Goal: Task Accomplishment & Management: Complete application form

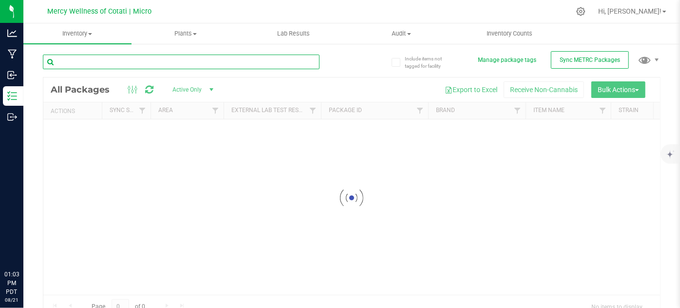
click at [98, 65] on input "text" at bounding box center [181, 62] width 277 height 15
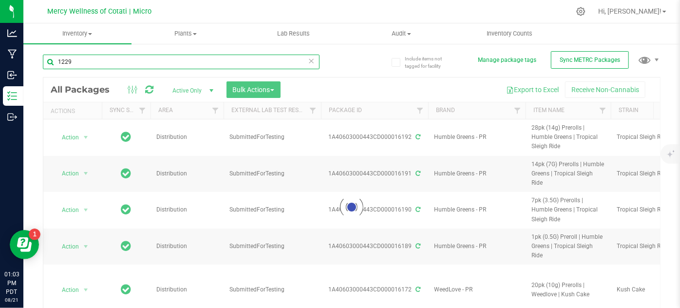
type input "12291"
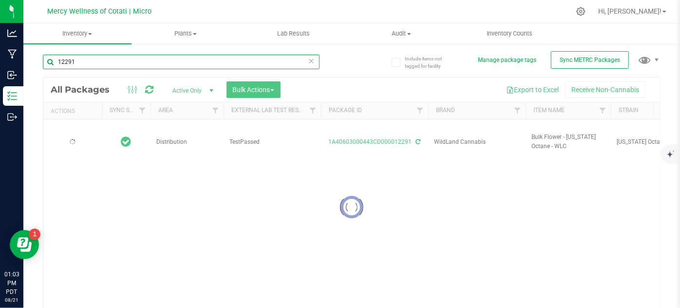
type input "2026-03-14"
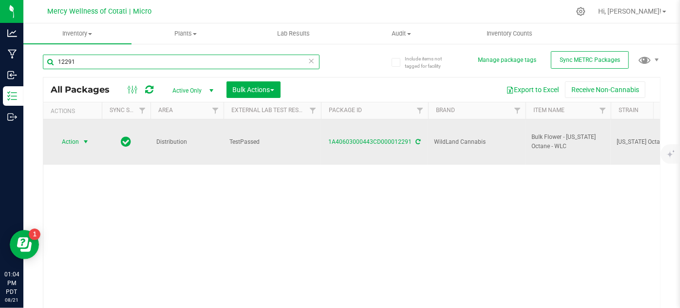
type input "12291"
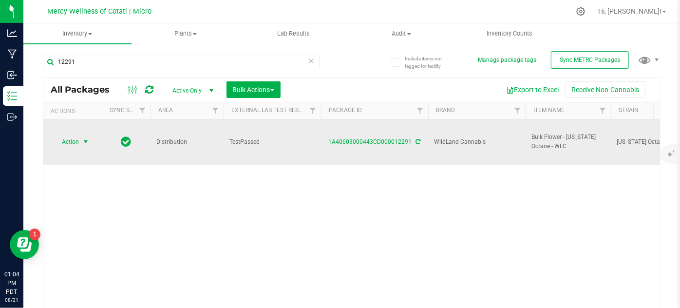
click at [82, 138] on span "select" at bounding box center [86, 142] width 8 height 8
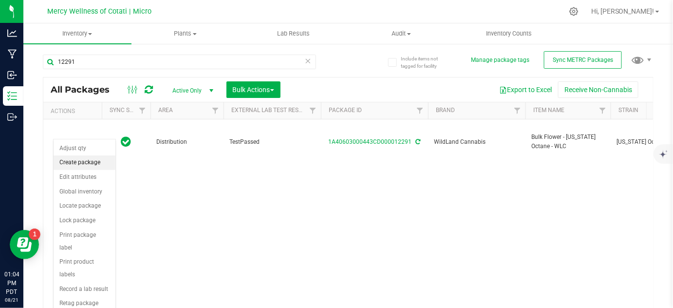
click at [93, 164] on li "Create package" at bounding box center [85, 162] width 62 height 15
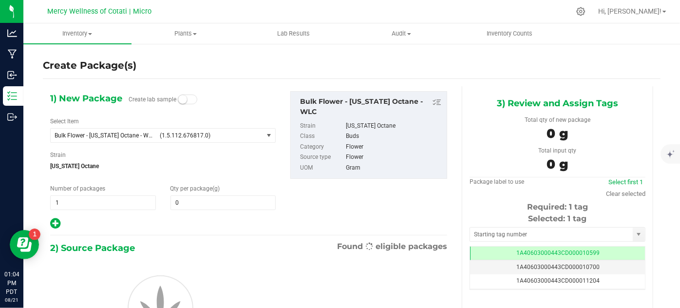
type input "0.0000"
click at [199, 134] on span "(1.5.112.676817.0)" at bounding box center [209, 135] width 99 height 7
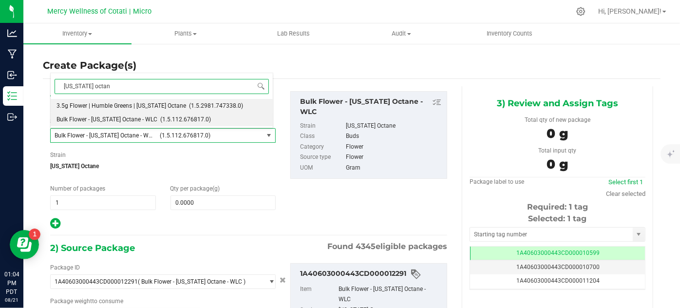
type input "california octane"
click at [189, 102] on span "(1.5.2981.747338.0)" at bounding box center [216, 105] width 54 height 7
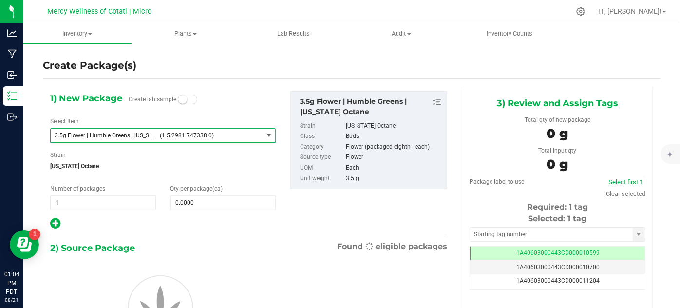
type input "0"
click at [217, 208] on span "0 0" at bounding box center [223, 202] width 106 height 15
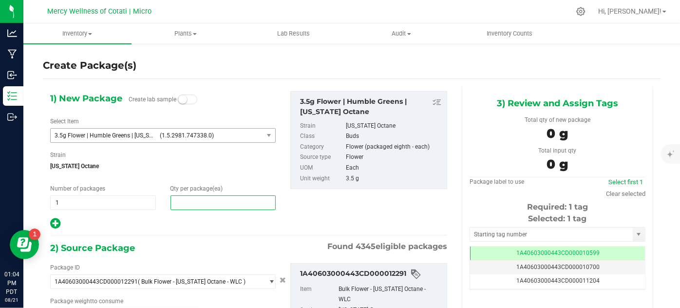
type input "0.0000 g"
type input "160"
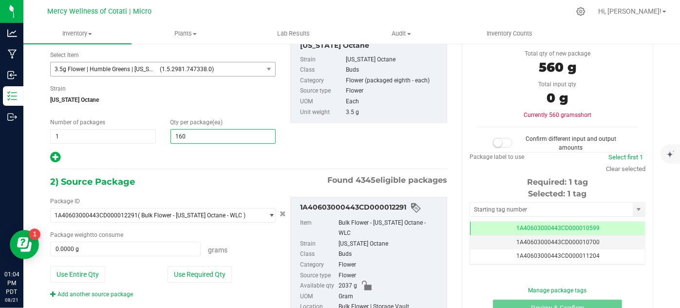
type input "160"
click at [203, 243] on div "Grams" at bounding box center [238, 248] width 75 height 14
click at [197, 246] on span "0.0000 g 0" at bounding box center [125, 248] width 150 height 15
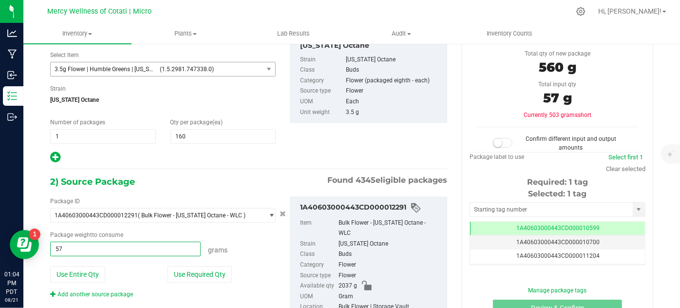
type input "574"
click at [495, 143] on small at bounding box center [497, 142] width 9 height 9
type input "574.0000 g"
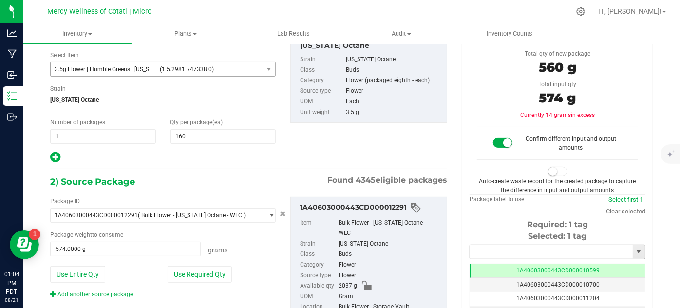
click at [495, 251] on input "text" at bounding box center [551, 252] width 163 height 14
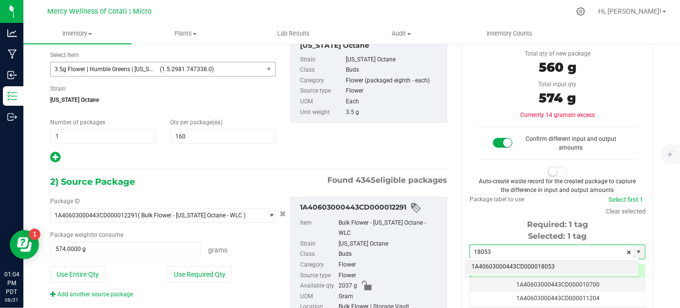
click at [499, 264] on li "1A40603000443CD000018053" at bounding box center [551, 266] width 173 height 15
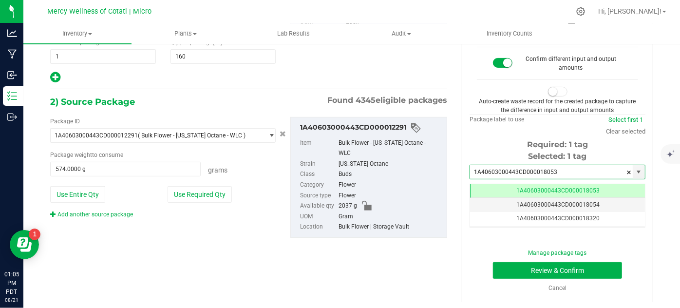
type input "1A40603000443CD000018053"
click at [582, 266] on button "Review & Confirm" at bounding box center [557, 270] width 129 height 17
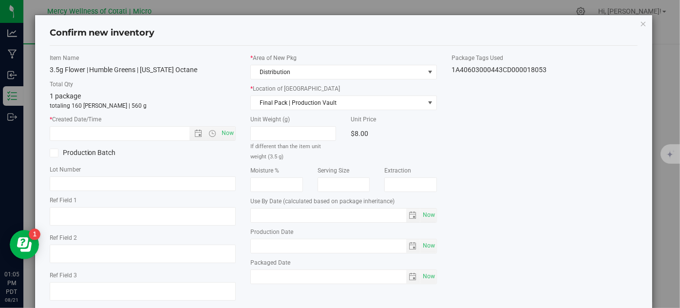
type input "2026-03-14"
click at [226, 132] on span "Now" at bounding box center [228, 133] width 17 height 14
type input "8/21/2025 1:05 PM"
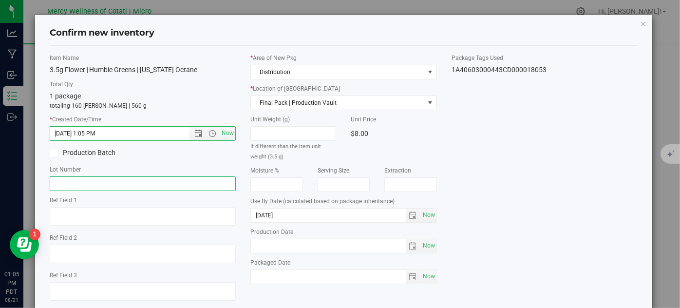
click at [189, 185] on input "text" at bounding box center [143, 183] width 186 height 15
paste input "WLC111024CAO"
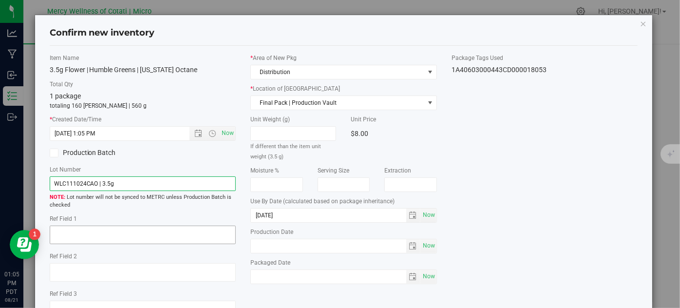
type input "WLC111024CAO | 3.5g"
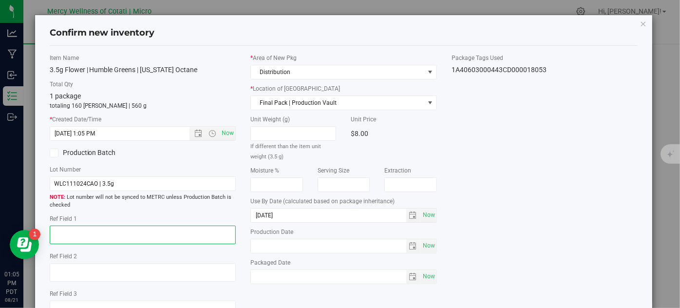
click at [188, 235] on textarea at bounding box center [143, 234] width 186 height 19
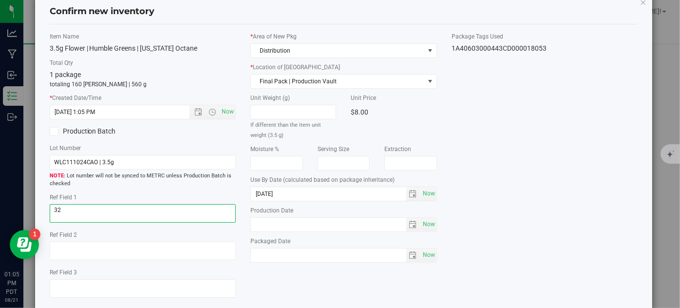
scroll to position [74, 0]
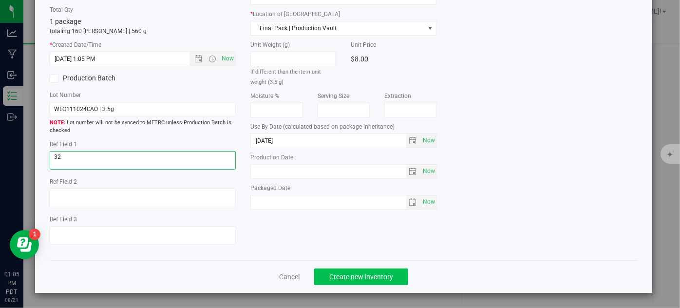
type textarea "32"
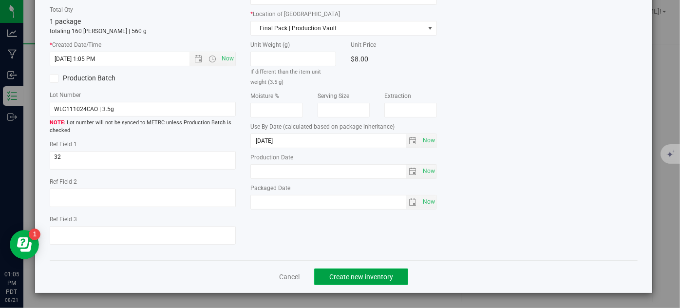
click at [393, 278] on button "Create new inventory" at bounding box center [361, 276] width 94 height 17
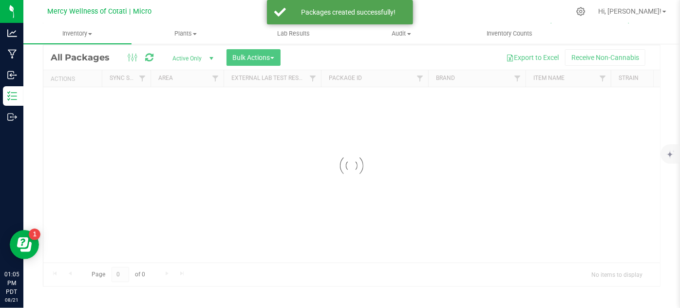
scroll to position [32, 0]
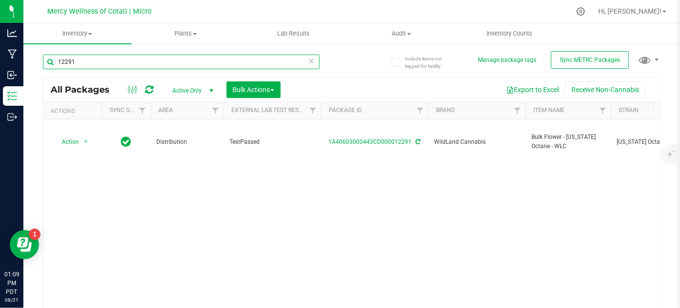
drag, startPoint x: 86, startPoint y: 64, endPoint x: 58, endPoint y: 64, distance: 27.3
click at [58, 64] on input "12291" at bounding box center [181, 62] width 277 height 15
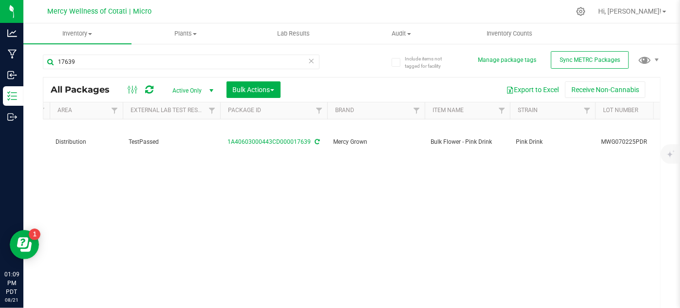
scroll to position [0, 153]
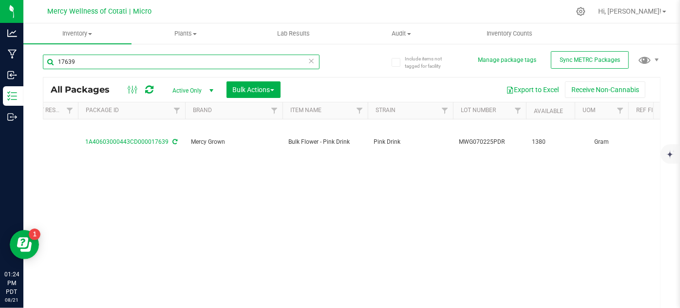
click at [100, 59] on input "17639" at bounding box center [181, 62] width 277 height 15
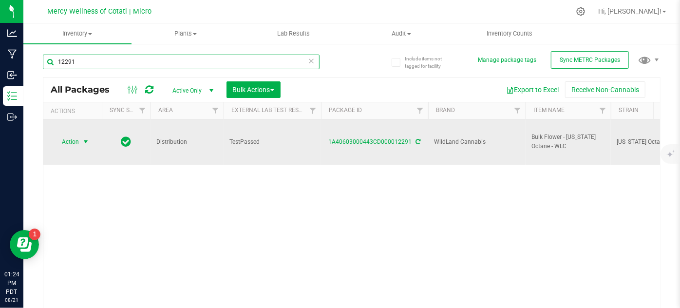
type input "12291"
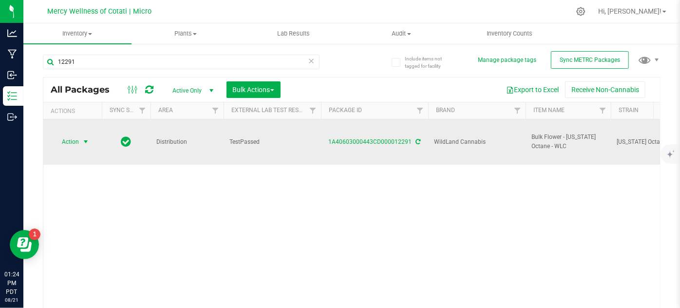
click at [80, 136] on span "select" at bounding box center [86, 142] width 12 height 14
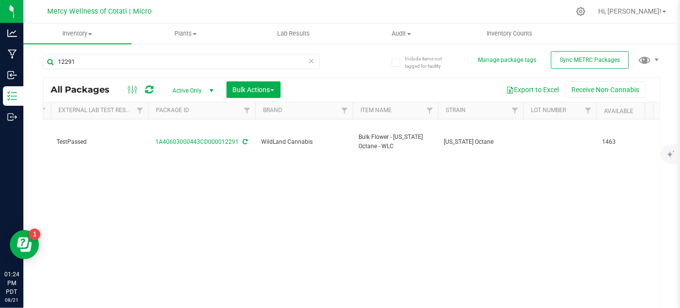
scroll to position [0, 166]
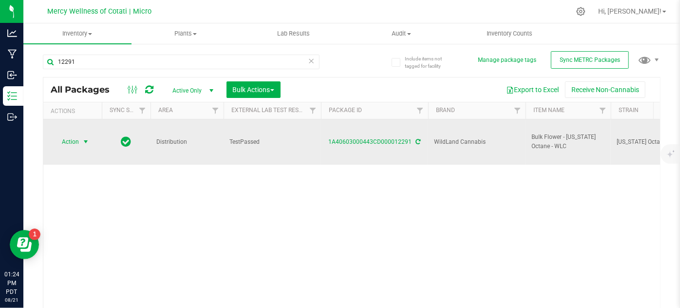
click at [72, 121] on td "Action Action Adjust qty Create package Edit attributes Global inventory Locate…" at bounding box center [72, 141] width 58 height 45
click at [74, 135] on span "Action" at bounding box center [66, 142] width 26 height 14
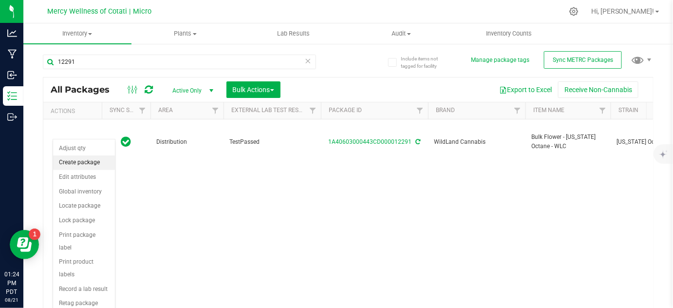
click at [83, 159] on li "Create package" at bounding box center [84, 162] width 62 height 15
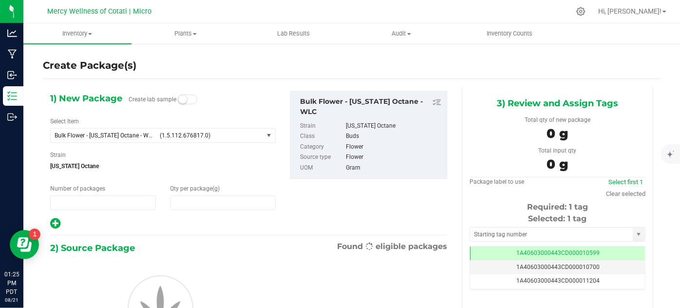
type input "1"
type input "0.0000"
drag, startPoint x: 269, startPoint y: 136, endPoint x: 259, endPoint y: 133, distance: 10.6
click at [269, 136] on span "select" at bounding box center [269, 135] width 8 height 8
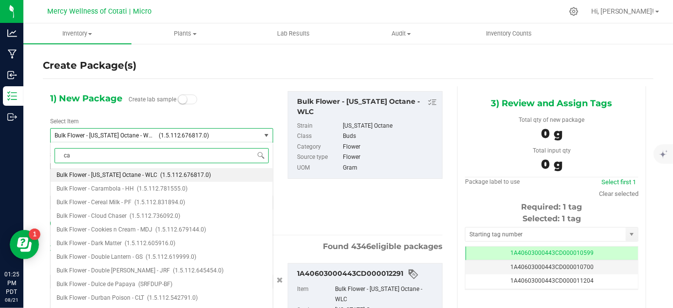
type input "cal"
type input "0.0000 g"
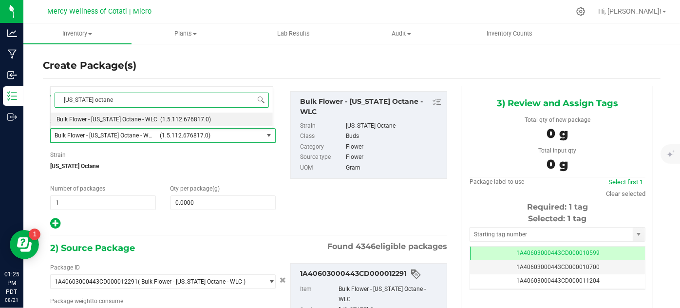
type input "california octane"
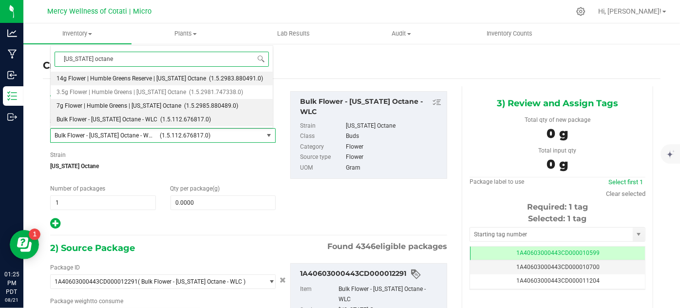
click at [155, 106] on span "7g Flower | Humble Greens | California Octane" at bounding box center [118, 105] width 125 height 7
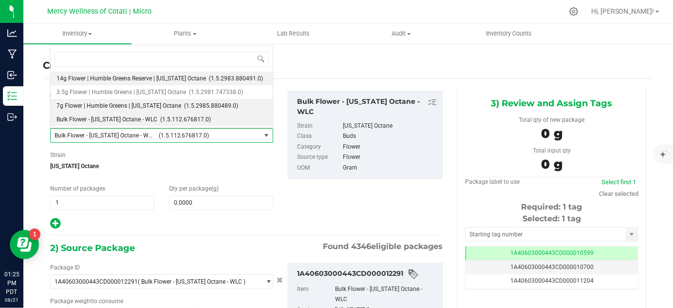
type input "0"
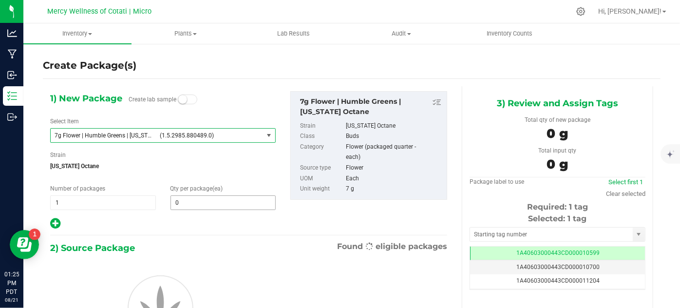
click at [189, 207] on span "0 0" at bounding box center [223, 202] width 106 height 15
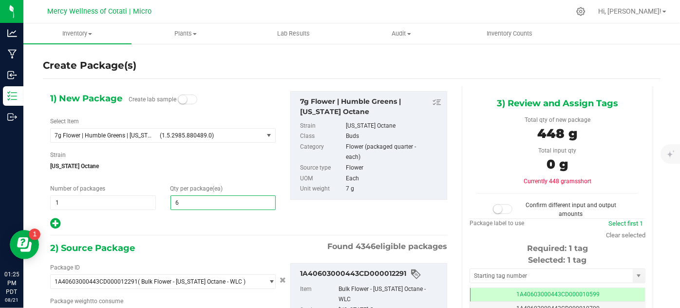
type input "64"
type input "0.0000 g"
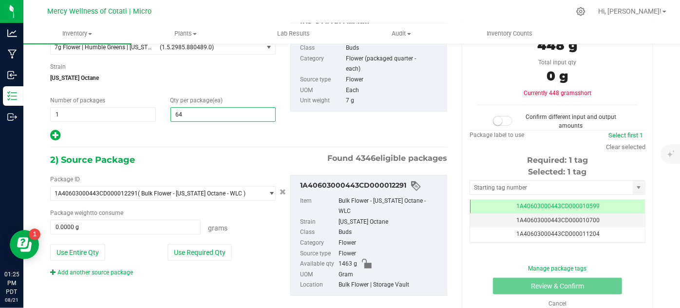
click at [154, 233] on div "Package ID 1A40603000443CD000012291 ( Bulk Flower - California Octane - WLC ) 1…" at bounding box center [163, 226] width 240 height 102
type input "64"
click at [156, 228] on input "0.0000 g" at bounding box center [125, 227] width 149 height 14
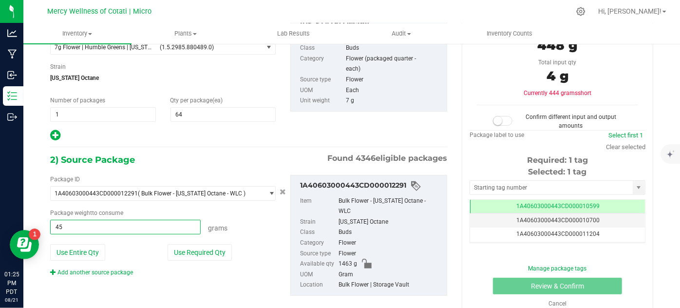
type input "459"
click at [210, 73] on span "California Octane" at bounding box center [162, 78] width 225 height 15
type input "459.0000 g"
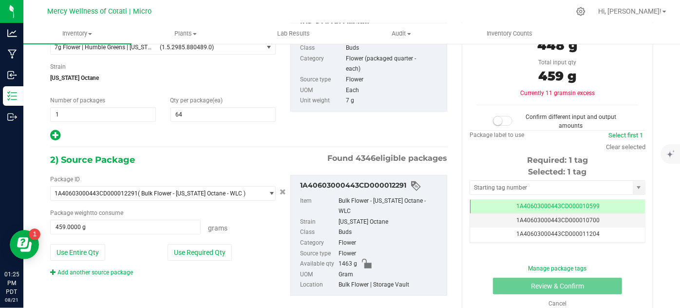
click at [500, 119] on span at bounding box center [502, 121] width 19 height 10
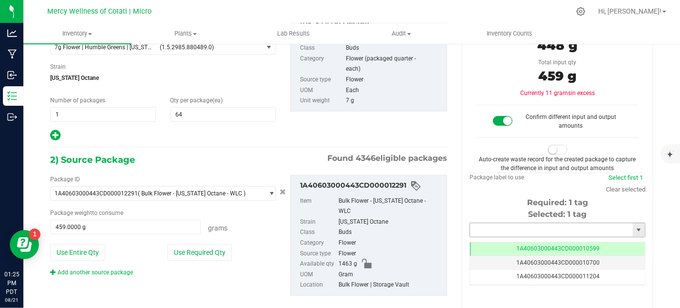
click at [495, 231] on input "text" at bounding box center [551, 230] width 163 height 14
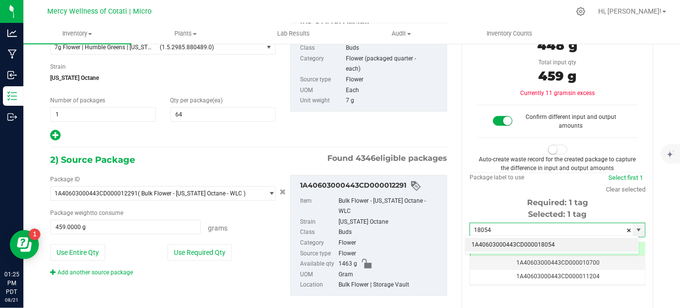
click at [509, 240] on li "1A40603000443CD000018054" at bounding box center [551, 245] width 173 height 15
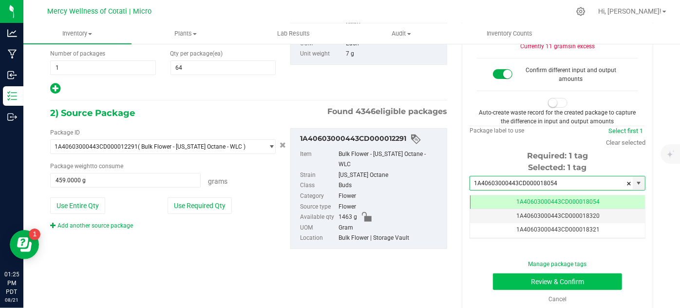
type input "1A40603000443CD000018054"
click at [511, 279] on button "Review & Confirm" at bounding box center [557, 281] width 129 height 17
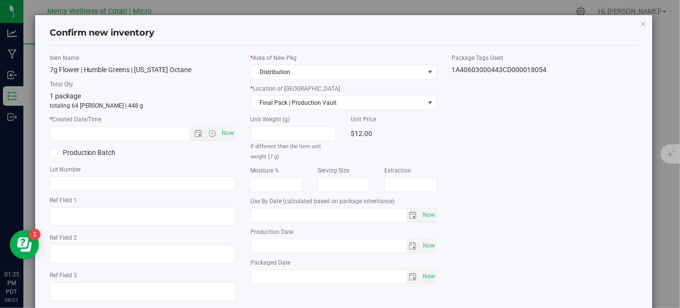
type input "2026-03-14"
click at [224, 133] on span "Now" at bounding box center [228, 133] width 17 height 14
type input "8/21/2025 1:25 PM"
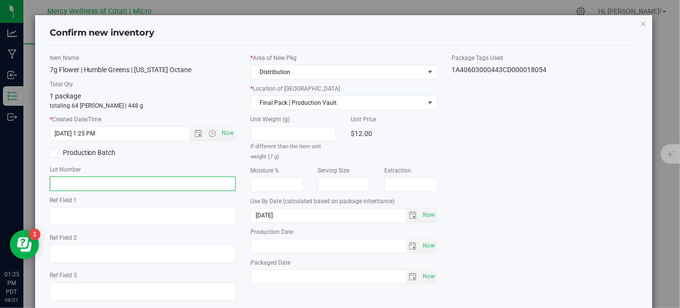
drag, startPoint x: 149, startPoint y: 190, endPoint x: 108, endPoint y: 179, distance: 42.9
paste input "WLC111024CAO"
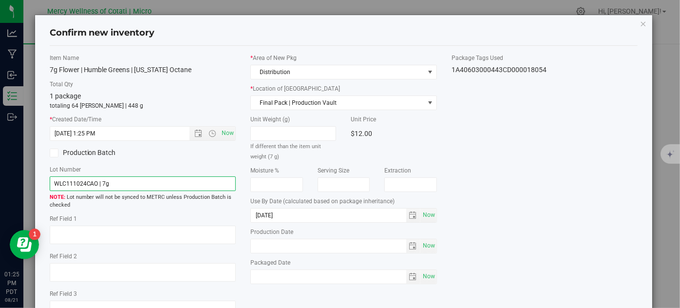
type input "WLC111024CAO | 7g"
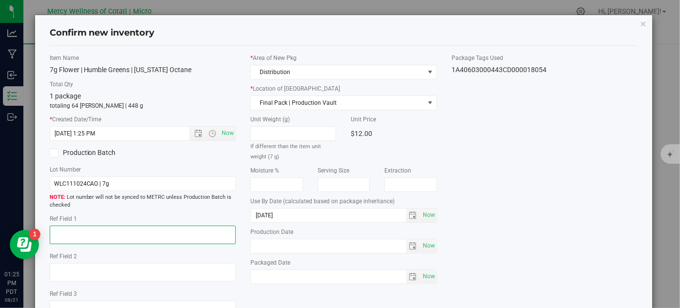
click at [140, 225] on textarea at bounding box center [143, 234] width 186 height 19
type textarea "32"
click at [549, 181] on div "Item Name 7g Flower | Humble Greens | California Octane Total Qty 1 package tot…" at bounding box center [343, 190] width 603 height 273
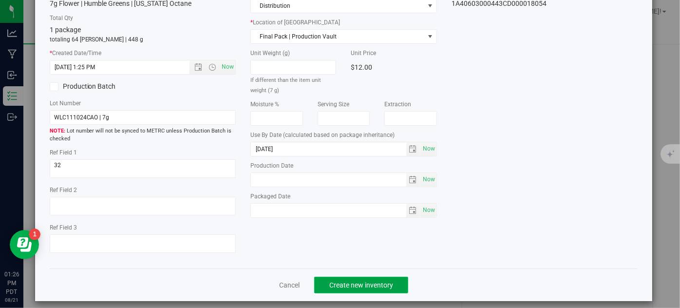
click at [349, 286] on span "Create new inventory" at bounding box center [361, 285] width 64 height 8
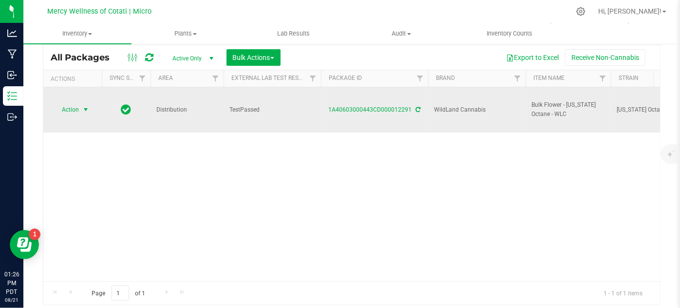
click at [80, 103] on span "select" at bounding box center [86, 110] width 12 height 14
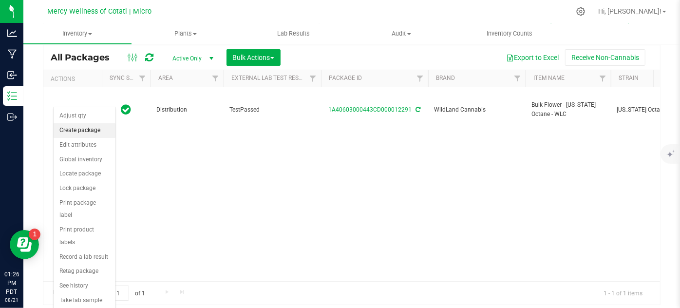
click at [89, 128] on li "Create package" at bounding box center [85, 130] width 62 height 15
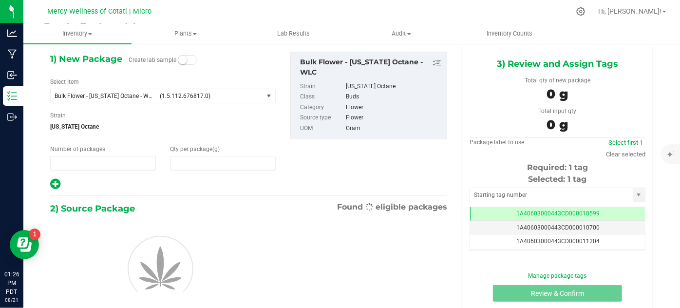
type input "1"
type input "0.0000"
click at [266, 96] on span "select" at bounding box center [269, 96] width 8 height 8
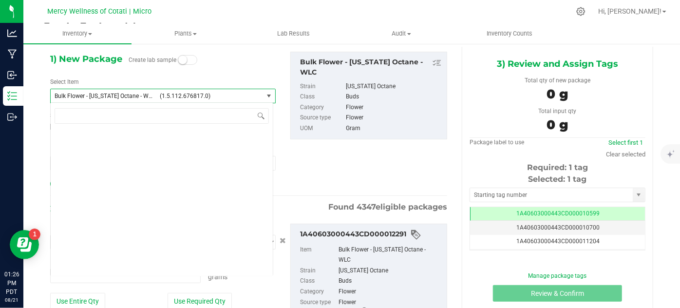
type input "0.0000 g"
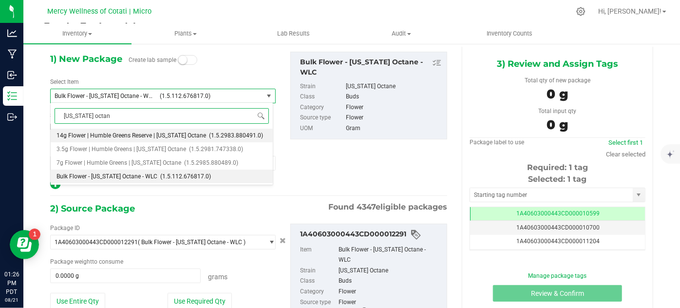
type input "california octane"
click at [229, 132] on span "(1.5.2983.880491.0)" at bounding box center [236, 135] width 54 height 7
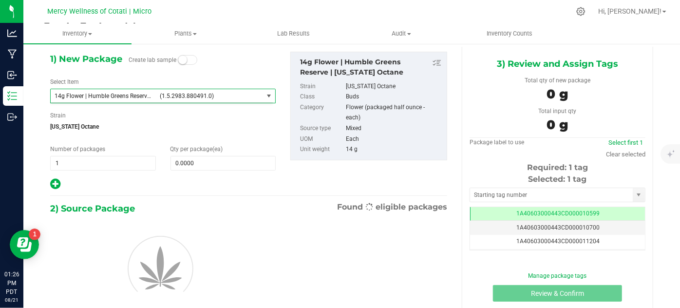
type input "0"
click at [181, 166] on span "0 0" at bounding box center [223, 163] width 106 height 15
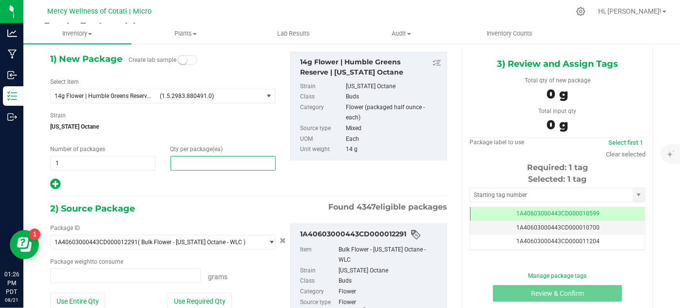
type input "0.0000 g"
type input "64"
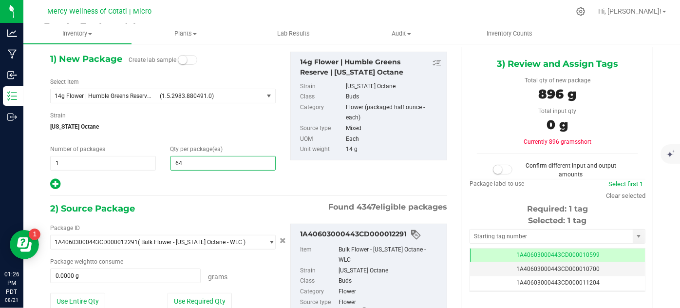
click at [186, 174] on div "1) New Package Create lab sample Select Item 14g Flower | Humble Greens Reserve…" at bounding box center [163, 121] width 240 height 139
type input "64"
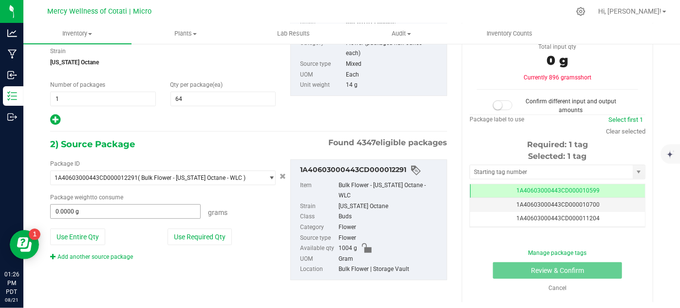
click at [170, 207] on span "0.0000 g 0" at bounding box center [125, 211] width 150 height 15
type input "919"
click at [292, 131] on hr at bounding box center [248, 131] width 397 height 1
type input "919.0000 g"
click at [503, 107] on span at bounding box center [502, 105] width 19 height 10
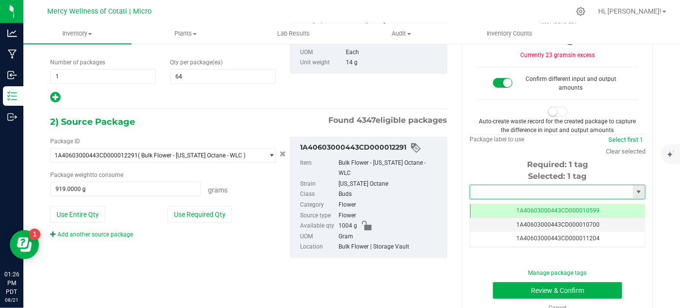
click at [482, 193] on input "text" at bounding box center [551, 192] width 163 height 14
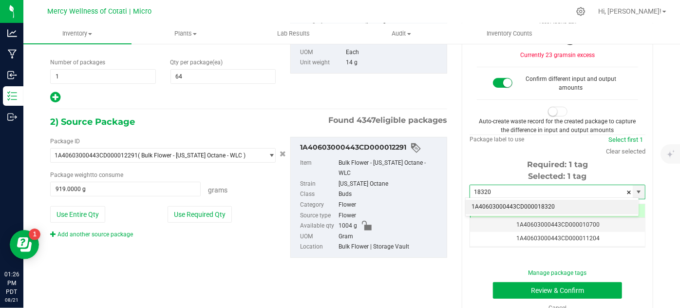
click at [486, 201] on li "1A40603000443CD000018320" at bounding box center [551, 207] width 173 height 15
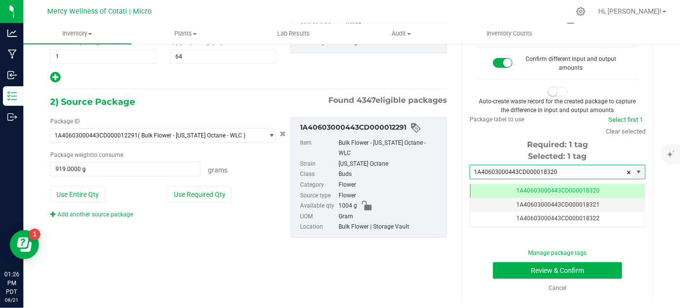
type input "1A40603000443CD000018320"
click at [537, 265] on button "Review & Confirm" at bounding box center [557, 270] width 129 height 17
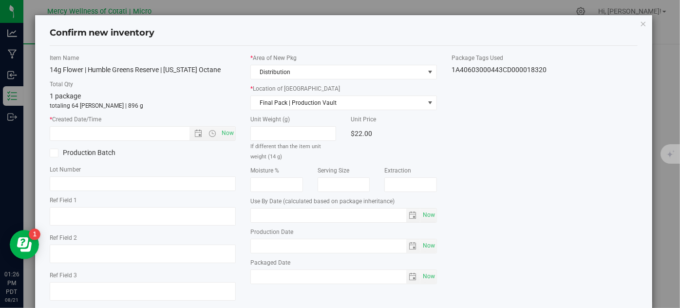
type input "2026-03-14"
click at [227, 126] on span "Now" at bounding box center [228, 133] width 17 height 14
type input "8/21/2025 1:27 PM"
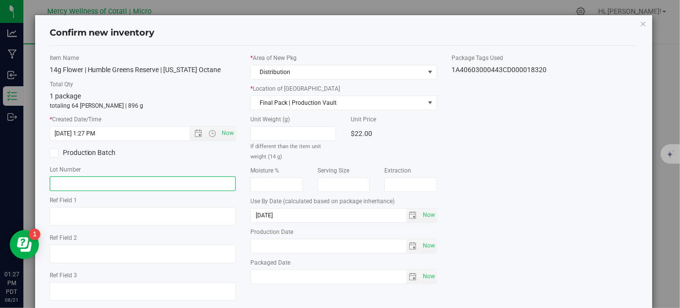
paste input "WLC111024CAO"
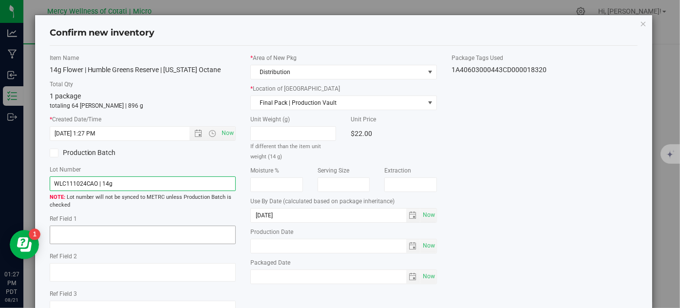
type input "WLC111024CAO | 14g"
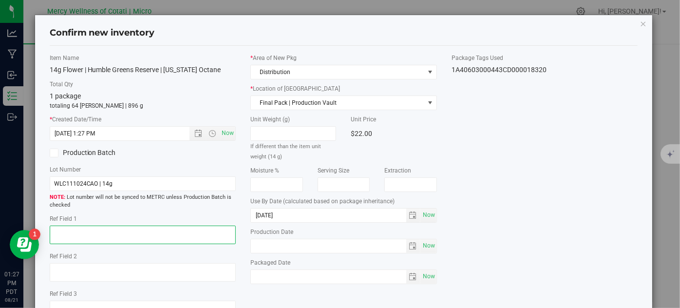
click at [181, 235] on textarea at bounding box center [143, 234] width 186 height 19
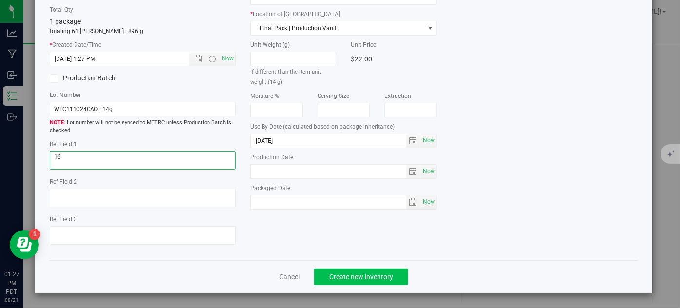
type textarea "16"
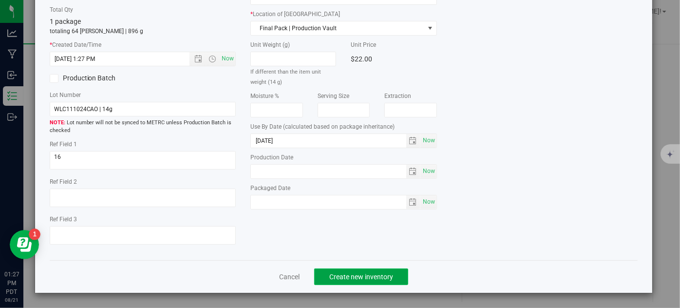
click at [345, 272] on button "Create new inventory" at bounding box center [361, 276] width 94 height 17
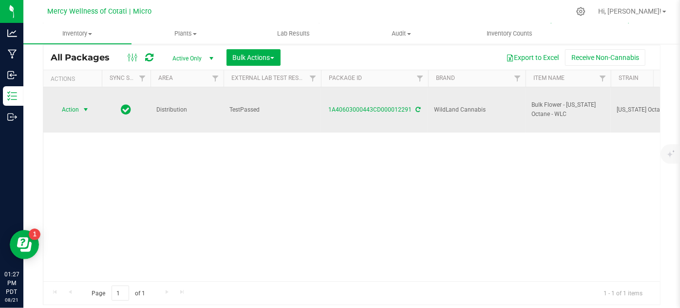
click at [76, 103] on span "Action" at bounding box center [66, 110] width 26 height 14
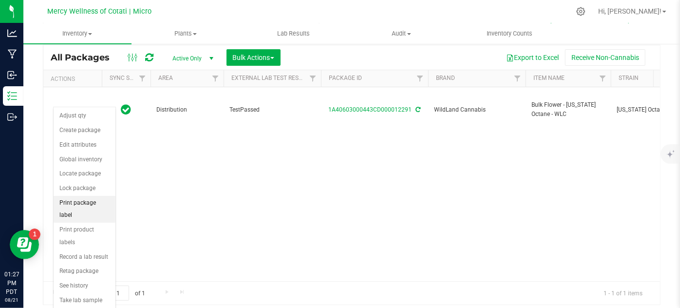
click at [99, 200] on li "Print package label" at bounding box center [85, 209] width 62 height 27
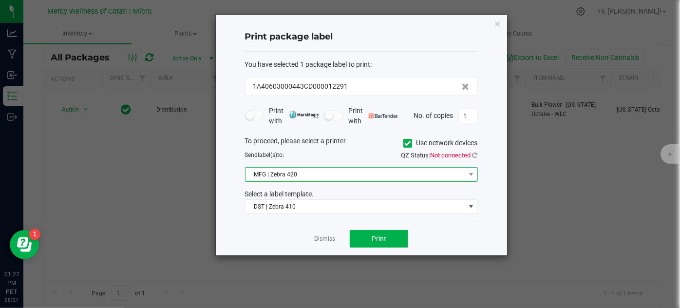
click at [345, 172] on span "MFG | Zebra 420" at bounding box center [355, 174] width 220 height 14
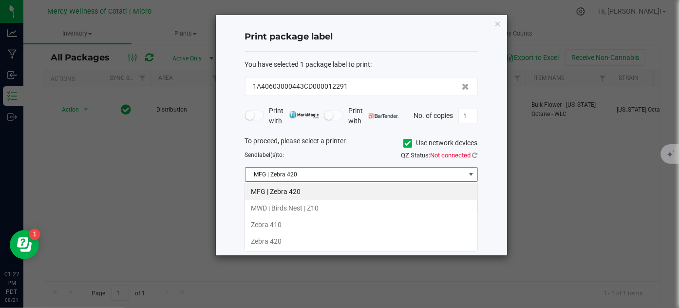
scroll to position [48672, 48453]
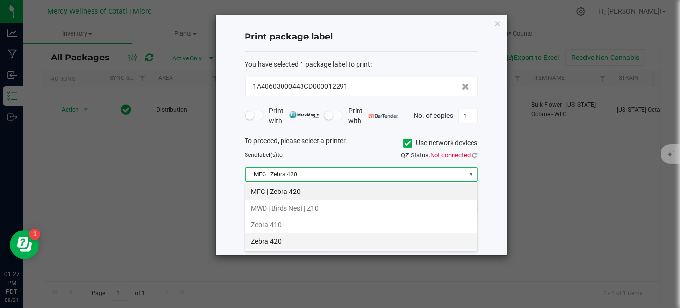
click at [334, 238] on li "Zebra 420" at bounding box center [361, 241] width 232 height 17
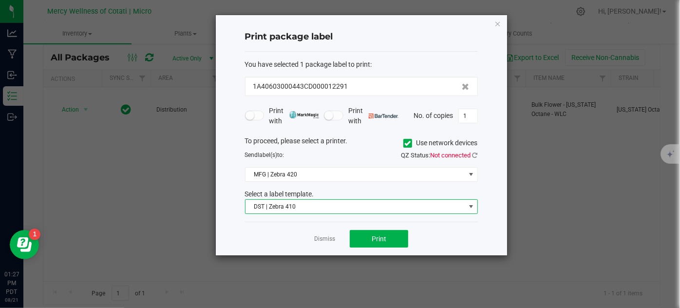
click at [335, 204] on span "DST | Zebra 410" at bounding box center [355, 207] width 220 height 14
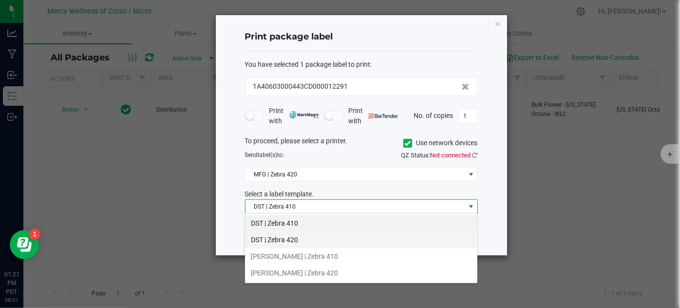
click at [337, 237] on li "DST | Zebra 420" at bounding box center [361, 239] width 232 height 17
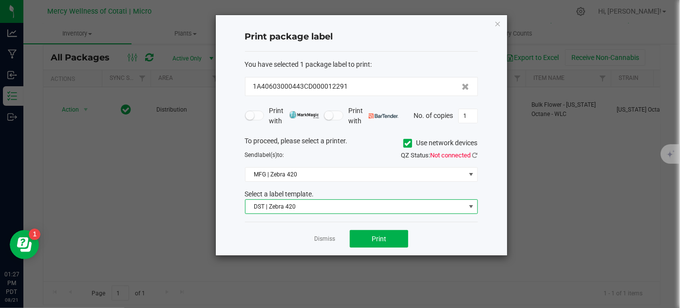
click at [400, 141] on div "To proceed, please select a printer. Use network devices" at bounding box center [361, 143] width 247 height 15
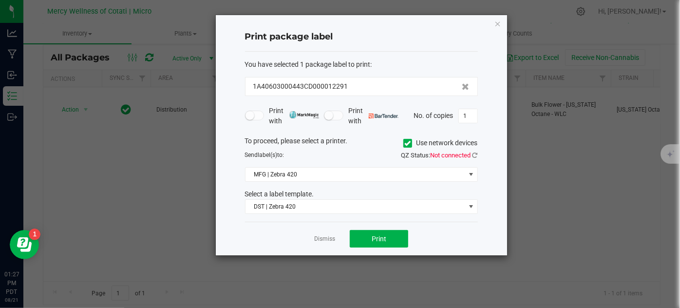
click at [404, 143] on icon at bounding box center [407, 143] width 6 height 0
click at [0, 0] on input "Use network devices" at bounding box center [0, 0] width 0 height 0
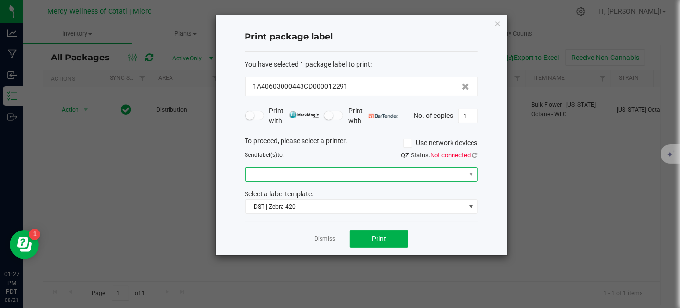
click at [368, 179] on span at bounding box center [355, 174] width 220 height 14
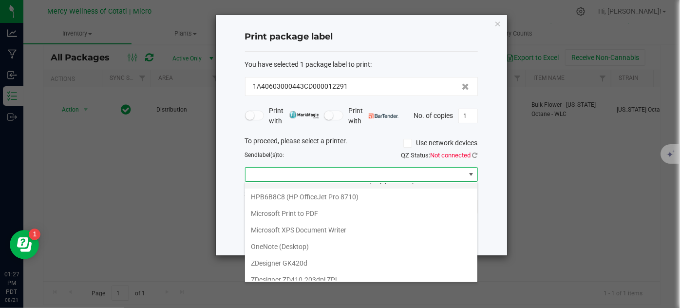
scroll to position [65, 0]
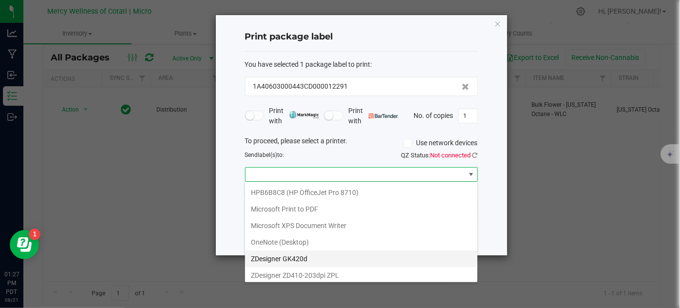
click at [325, 257] on GK420d "ZDesigner GK420d" at bounding box center [361, 258] width 232 height 17
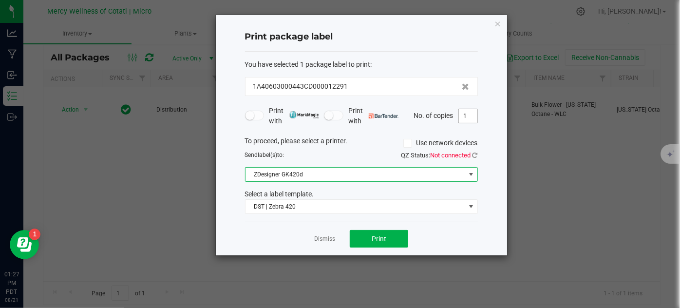
click at [471, 113] on input "1" at bounding box center [468, 116] width 19 height 14
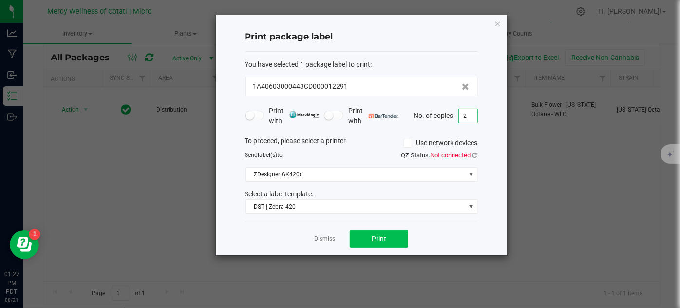
type input "2"
click at [390, 238] on button "Print" at bounding box center [379, 239] width 58 height 18
click at [498, 24] on icon "button" at bounding box center [497, 24] width 7 height 12
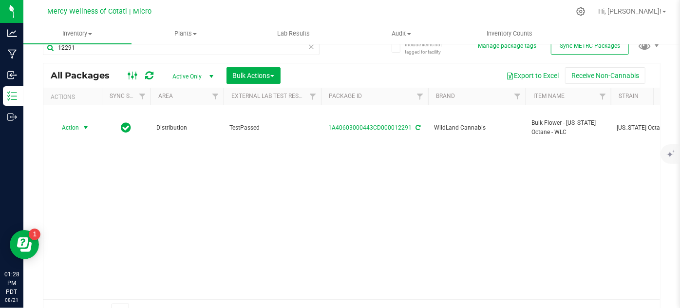
scroll to position [0, 0]
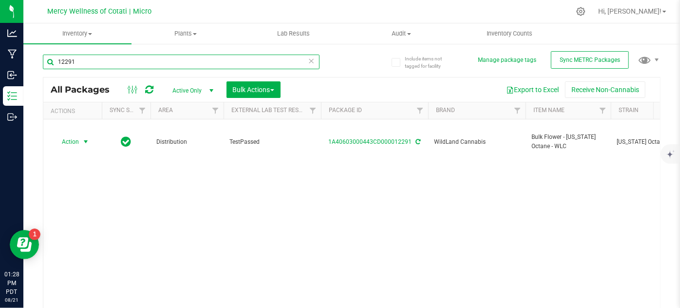
click at [132, 59] on input "12291" at bounding box center [181, 62] width 277 height 15
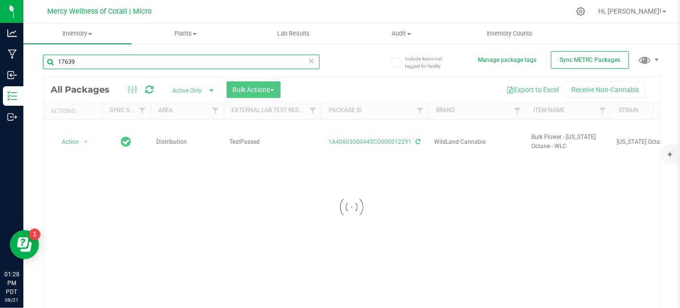
type input "17639"
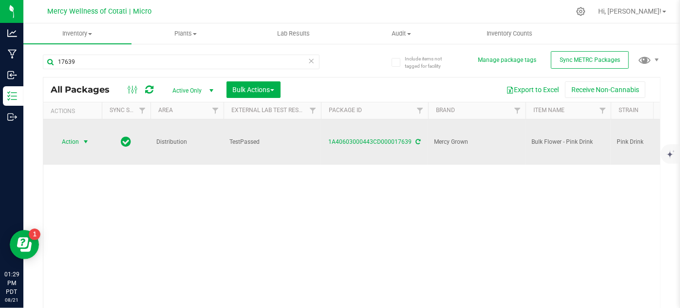
click at [82, 138] on span "select" at bounding box center [86, 142] width 8 height 8
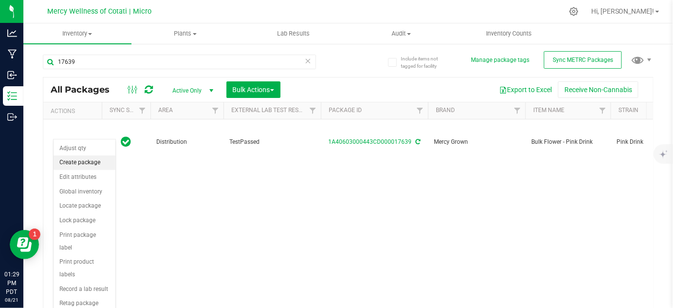
click at [82, 162] on li "Create package" at bounding box center [85, 162] width 62 height 15
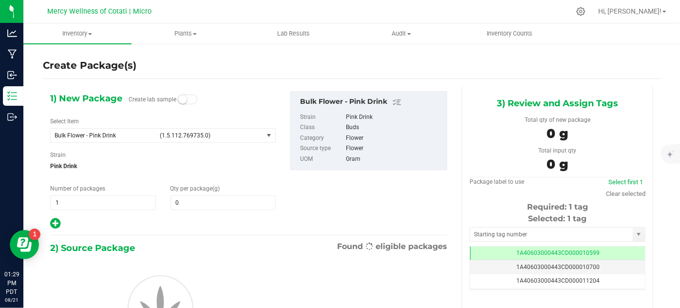
type input "0.0000"
drag, startPoint x: 243, startPoint y: 132, endPoint x: 246, endPoint y: 127, distance: 6.1
click at [244, 129] on span "Bulk Flower - Pink Drink (1.5.112.769735.0)" at bounding box center [157, 136] width 212 height 14
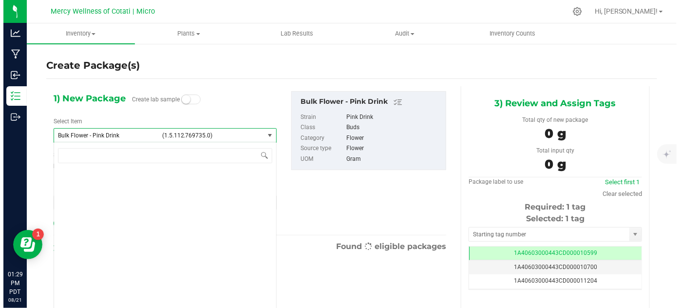
scroll to position [28191, 0]
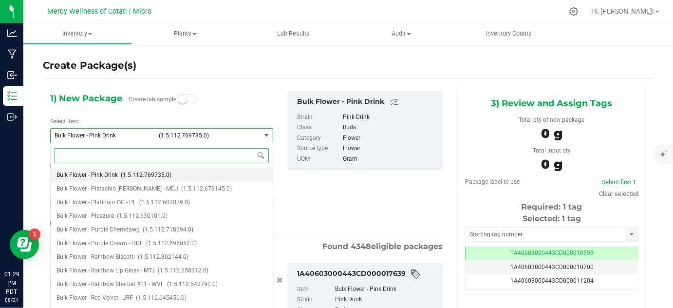
type input "0.0000 g"
type input "pink drink"
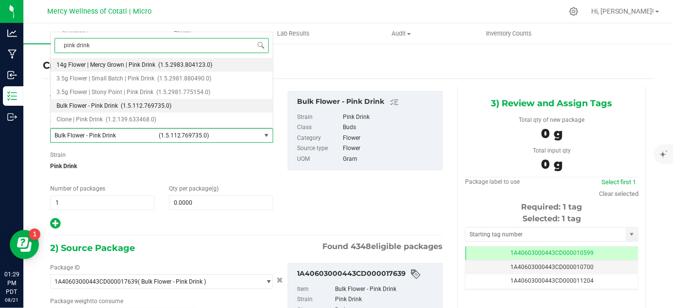
scroll to position [0, 0]
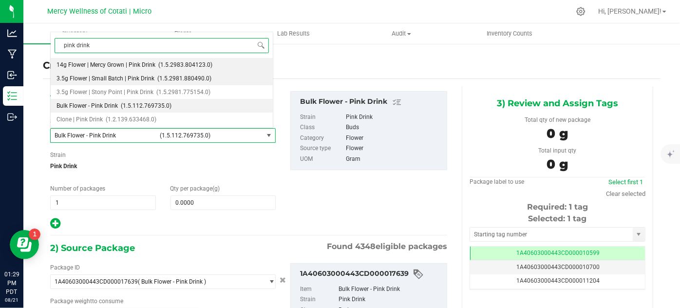
click at [153, 79] on li "3.5g Flower | Small Batch | Pink Drink (1.5.2981.880490.0)" at bounding box center [162, 79] width 222 height 14
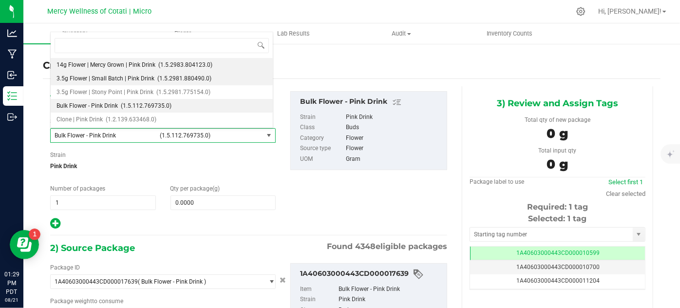
type input "0"
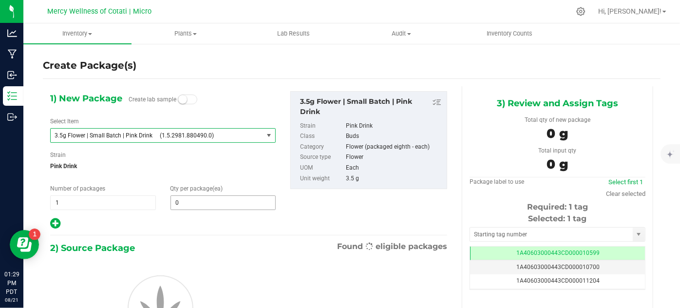
click at [204, 204] on span "0 0" at bounding box center [223, 202] width 106 height 15
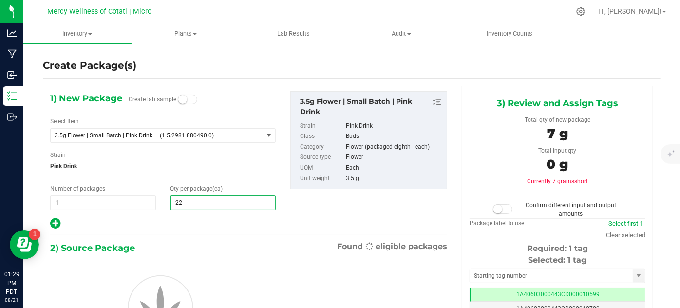
type input "221"
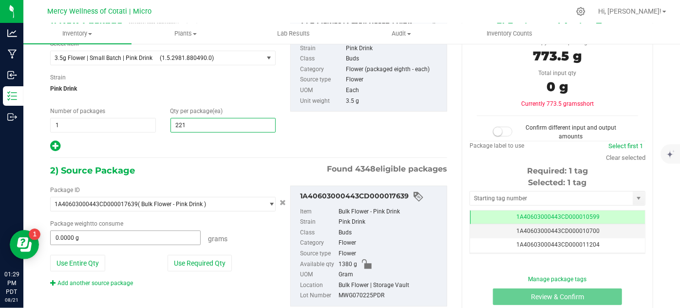
click at [112, 241] on input "0.0000 g" at bounding box center [125, 238] width 149 height 14
type input "221"
type input "786"
click at [181, 173] on div "2) Source Package Found 4348 eligible packages" at bounding box center [248, 170] width 397 height 15
type input "786.0000 g"
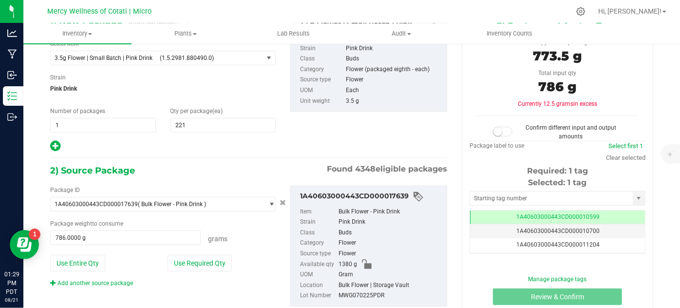
click at [497, 133] on span at bounding box center [502, 132] width 19 height 10
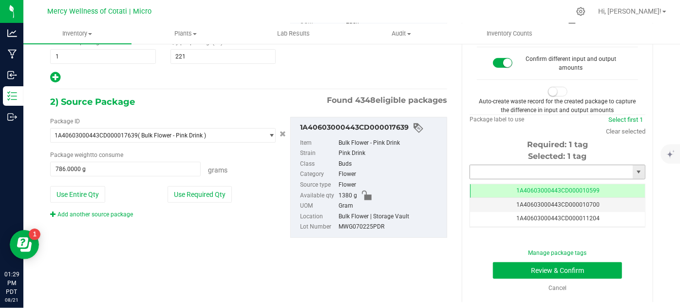
click at [527, 172] on input "text" at bounding box center [551, 172] width 163 height 14
click at [524, 170] on input "text" at bounding box center [551, 172] width 163 height 14
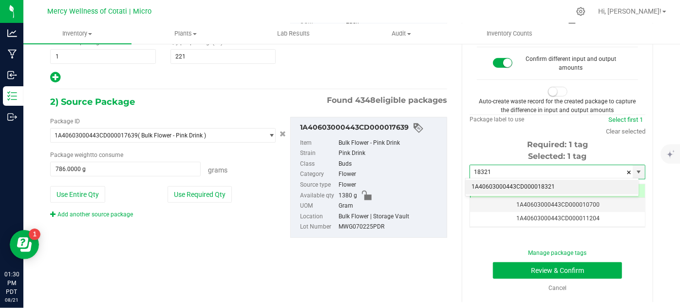
click at [515, 181] on li "1A40603000443CD000018321" at bounding box center [551, 187] width 173 height 15
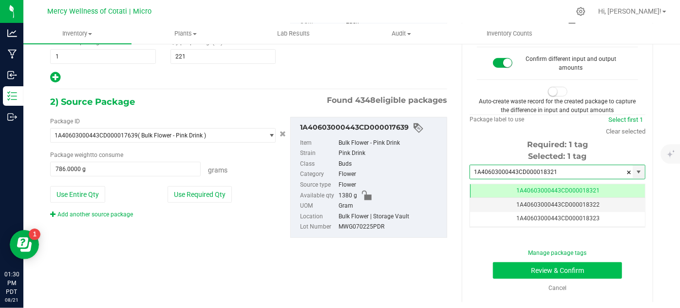
type input "1A40603000443CD000018321"
click at [506, 269] on button "Review & Confirm" at bounding box center [557, 270] width 129 height 17
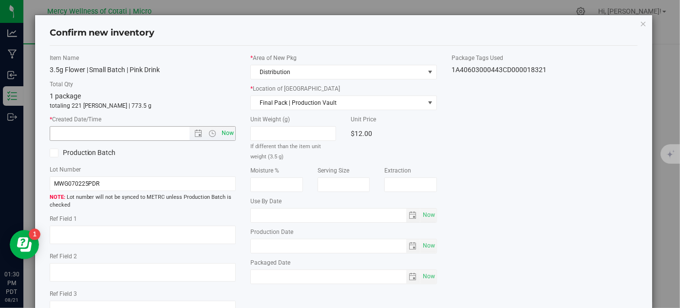
click at [232, 133] on span "Now" at bounding box center [228, 133] width 17 height 14
type input "8/21/2025 1:30 PM"
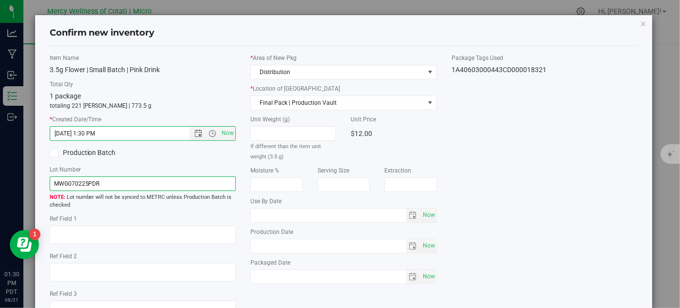
click at [205, 182] on input "MWG070225PDR" at bounding box center [143, 183] width 186 height 15
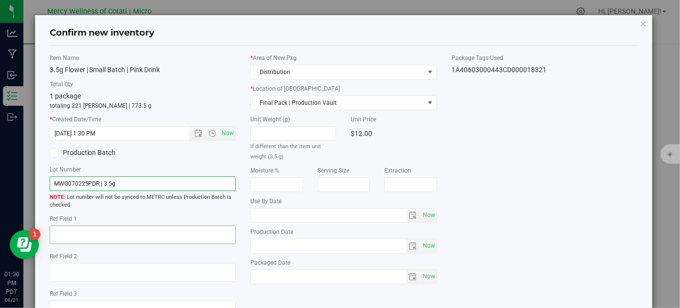
type input "MWG070225PDR | 3.5g"
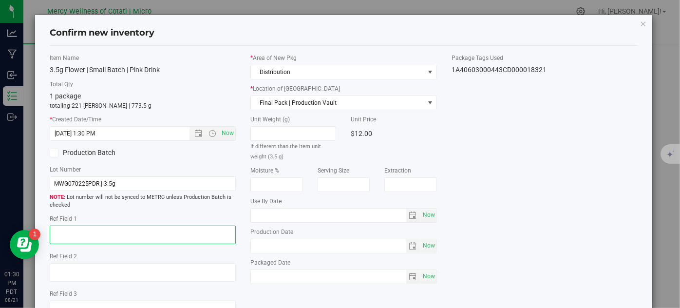
drag, startPoint x: 211, startPoint y: 229, endPoint x: 209, endPoint y: 224, distance: 5.9
click at [212, 229] on textarea at bounding box center [143, 234] width 186 height 19
type textarea "32"
click at [427, 216] on span "Now" at bounding box center [428, 215] width 17 height 14
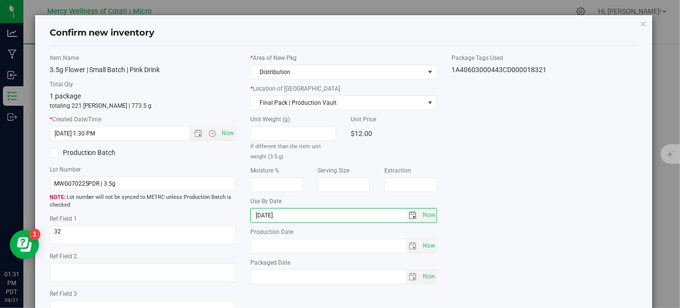
type input "2026-08-01"
click at [484, 171] on div "Item Name 3.5g Flower | Small Batch | Pink Drink Total Qty 1 package totaling 2…" at bounding box center [343, 190] width 603 height 273
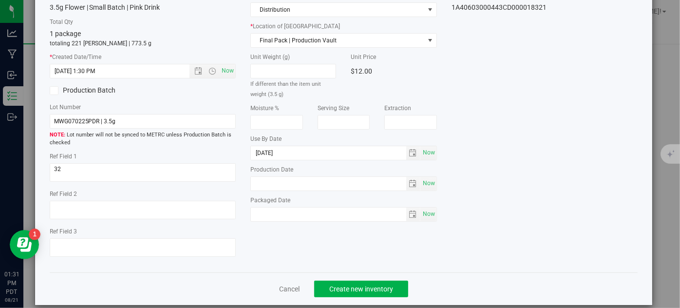
scroll to position [66, 0]
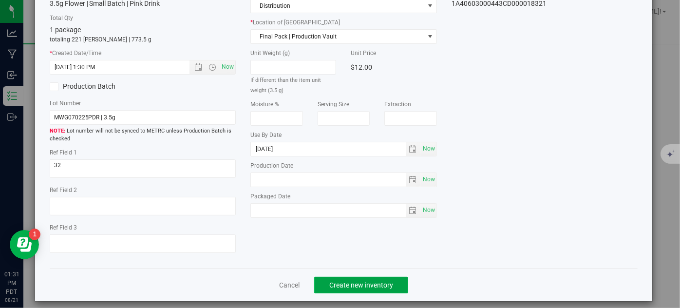
click at [379, 286] on span "Create new inventory" at bounding box center [361, 285] width 64 height 8
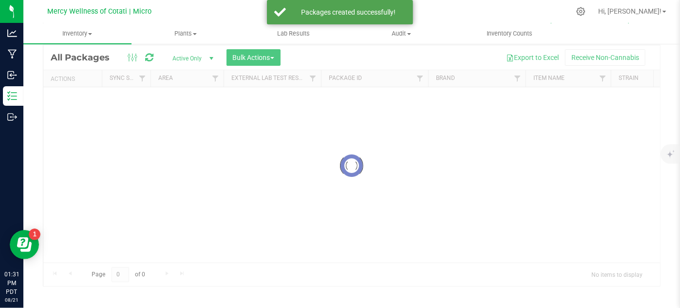
scroll to position [32, 0]
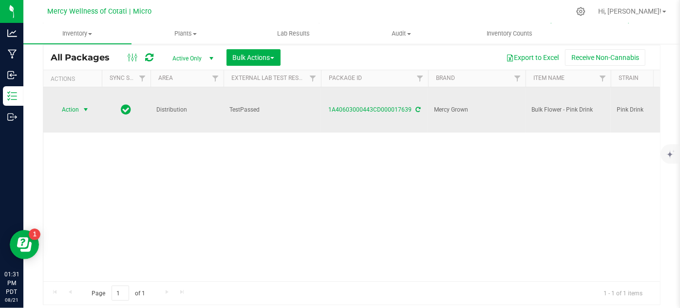
click at [82, 106] on span "select" at bounding box center [86, 110] width 8 height 8
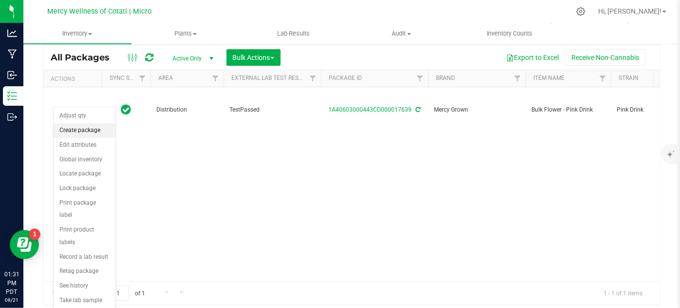
click at [81, 130] on li "Create package" at bounding box center [85, 130] width 62 height 15
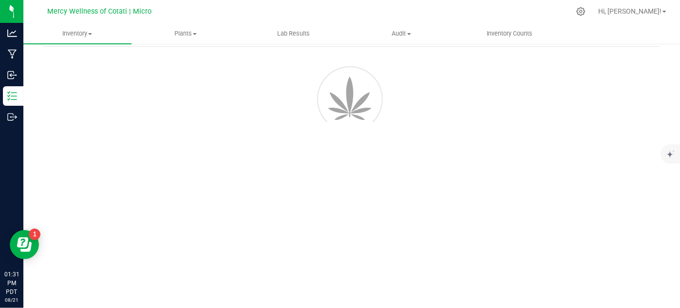
scroll to position [39, 0]
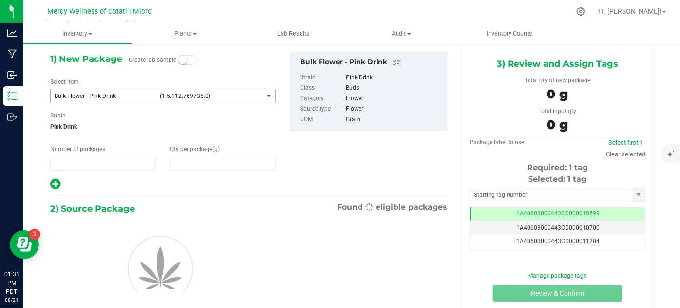
type input "1"
type input "0.0000"
click at [156, 96] on span "Bulk Flower - Pink Drink (1.5.112.769735.0)" at bounding box center [157, 96] width 212 height 14
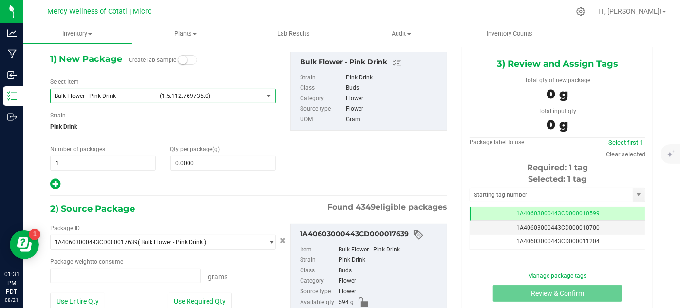
type input "0.0000 g"
click at [157, 96] on span "Bulk Flower - Pink Drink (1.5.112.769735.0)" at bounding box center [157, 96] width 212 height 14
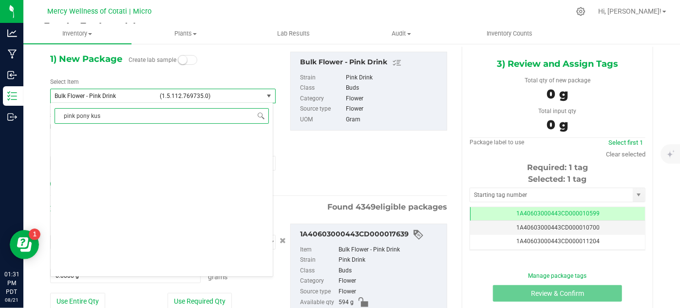
type input "pink pony kush"
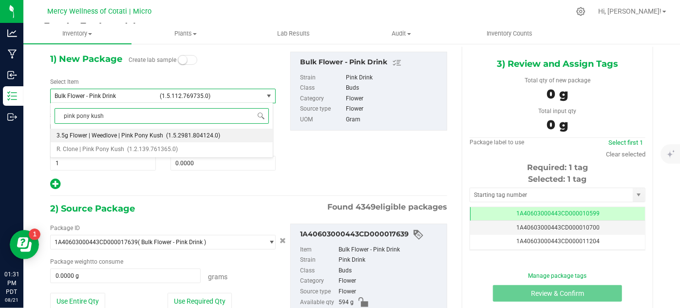
click at [184, 134] on span "(1.5.2981.804124.0)" at bounding box center [193, 135] width 54 height 7
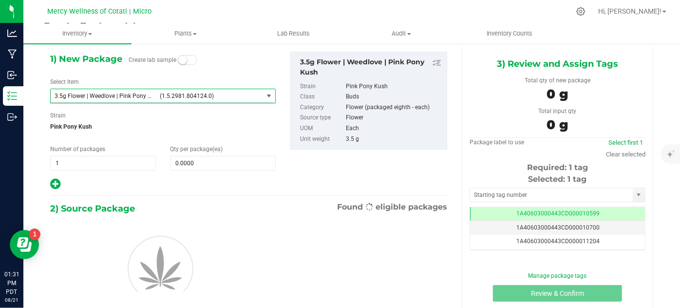
type input "0"
click at [187, 160] on input "0" at bounding box center [223, 163] width 105 height 14
click at [187, 160] on span "0 0" at bounding box center [223, 163] width 106 height 15
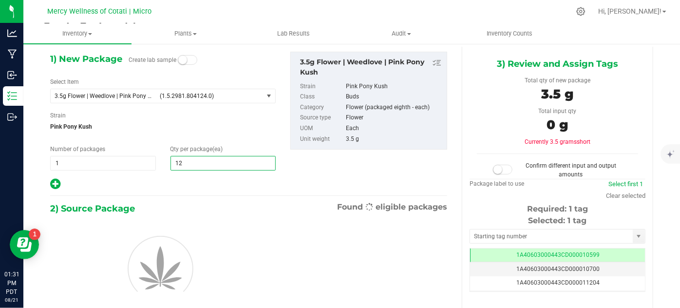
type input "128"
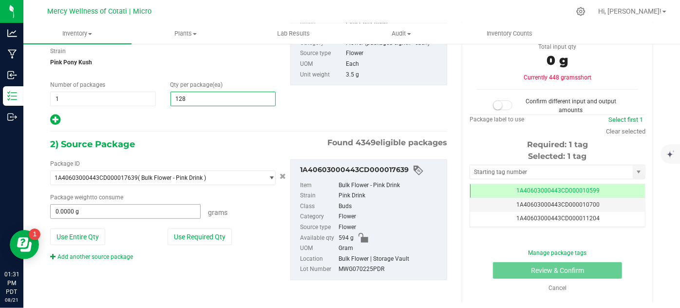
click at [149, 206] on input "0.0000 g" at bounding box center [125, 211] width 149 height 14
type input "128"
type input "548"
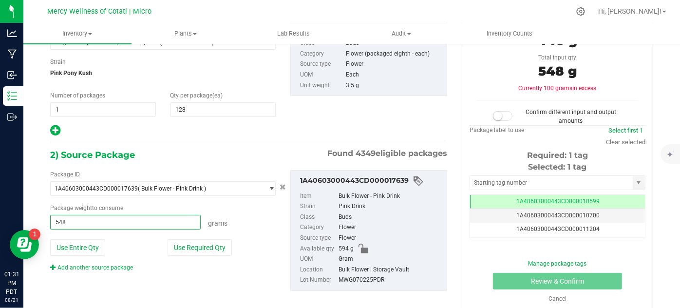
click at [199, 153] on div "2) Source Package Found 4349 eligible packages" at bounding box center [248, 155] width 397 height 15
type input "548.0000 g"
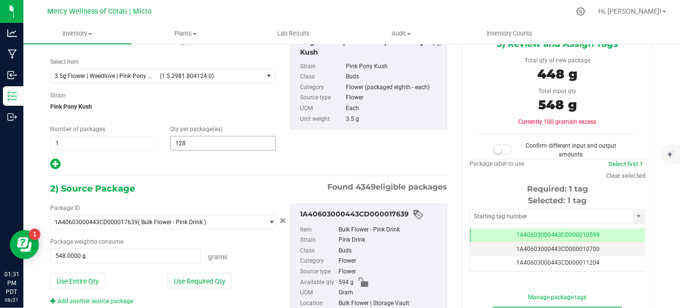
click at [224, 145] on input "128" at bounding box center [223, 143] width 105 height 14
type input "154"
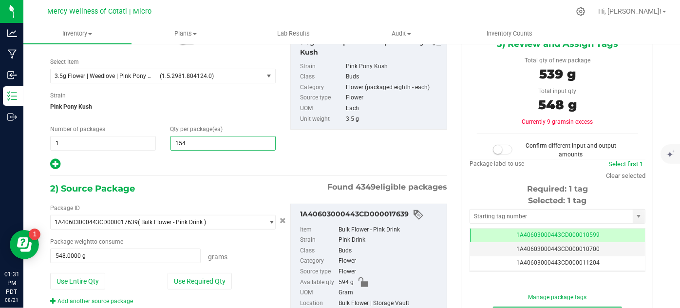
click at [219, 161] on div at bounding box center [162, 164] width 225 height 13
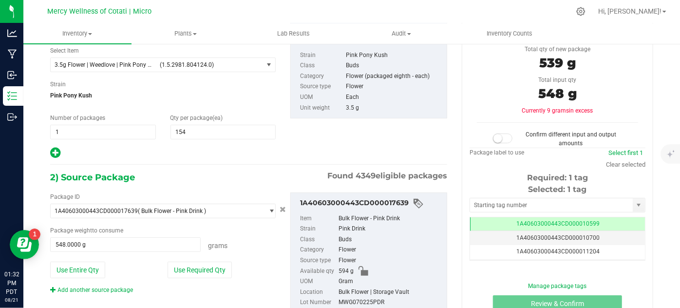
click at [493, 137] on small at bounding box center [497, 138] width 9 height 9
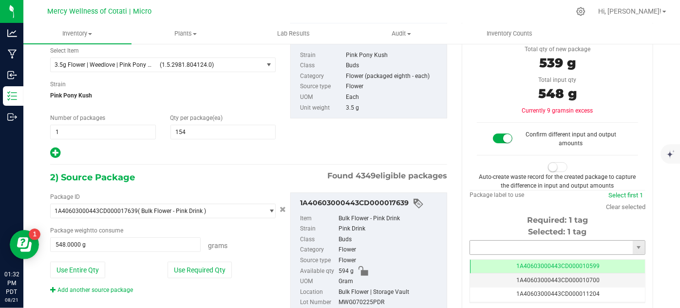
click at [506, 244] on input "text" at bounding box center [551, 248] width 163 height 14
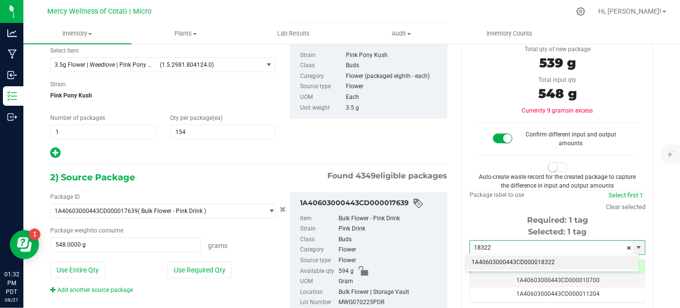
click at [498, 259] on li "1A40603000443CD000018322" at bounding box center [551, 262] width 173 height 15
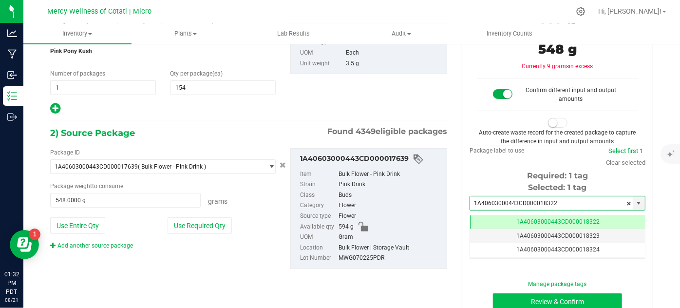
type input "1A40603000443CD000018322"
click at [497, 301] on button "Review & Confirm" at bounding box center [557, 301] width 129 height 17
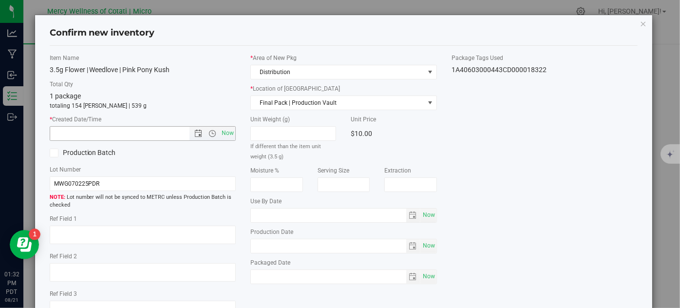
click at [230, 144] on div "Item Name 3.5g Flower | Weedlove | Pink Pony Kush Total Qty 1 package totaling …" at bounding box center [142, 190] width 201 height 273
click at [226, 134] on span "Now" at bounding box center [228, 133] width 17 height 14
type input "8/21/2025 1:32 PM"
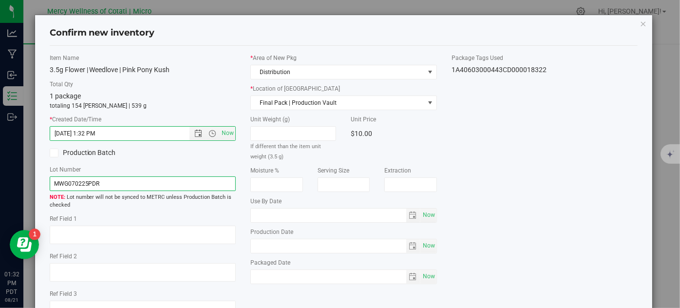
drag, startPoint x: 184, startPoint y: 181, endPoint x: 194, endPoint y: 177, distance: 10.9
click at [184, 181] on input "MWG070225PDR" at bounding box center [143, 183] width 186 height 15
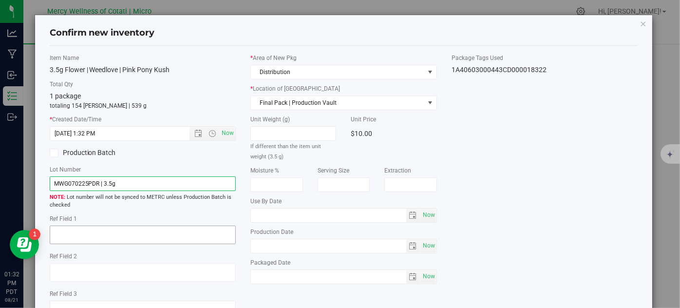
type input "MWG070225PDR | 3.5g"
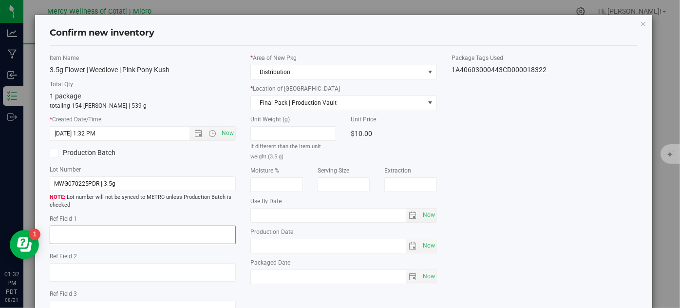
click at [197, 231] on textarea at bounding box center [143, 234] width 186 height 19
type textarea "32"
click at [425, 218] on span "Now" at bounding box center [428, 215] width 17 height 14
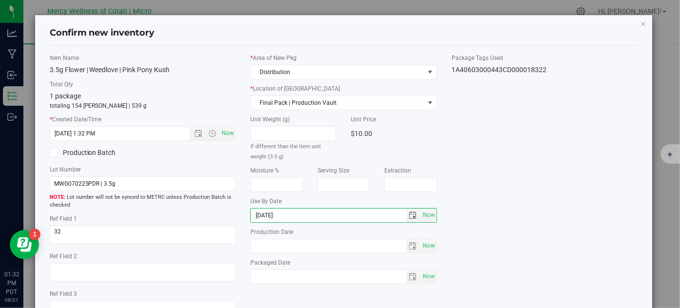
type input "2026-08-01"
click at [525, 199] on div "Item Name 3.5g Flower | Weedlove | Pink Pony Kush Total Qty 1 package totaling …" at bounding box center [343, 190] width 603 height 273
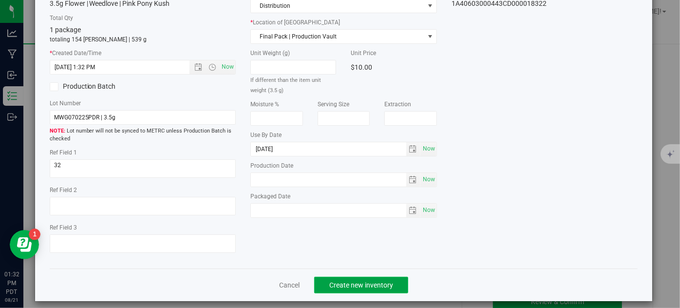
click at [379, 281] on span "Create new inventory" at bounding box center [361, 285] width 64 height 8
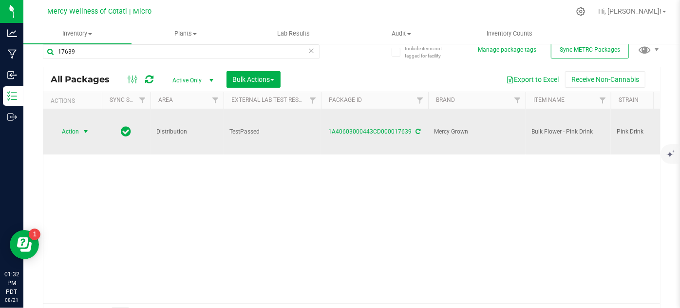
click at [82, 128] on span "select" at bounding box center [86, 132] width 8 height 8
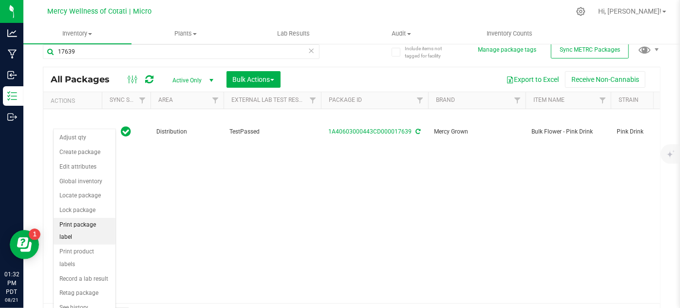
click at [87, 225] on li "Print package label" at bounding box center [85, 231] width 62 height 27
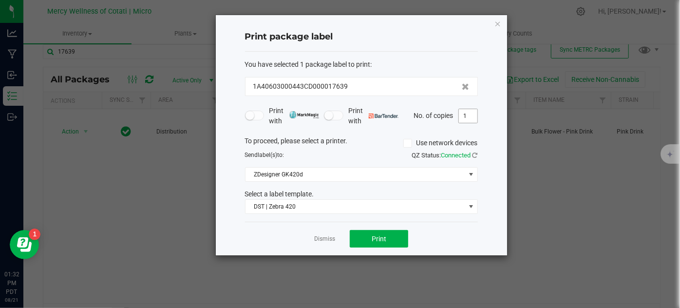
click at [468, 112] on input "1" at bounding box center [468, 116] width 19 height 14
type input "2"
click at [398, 235] on button "Print" at bounding box center [379, 239] width 58 height 18
click at [499, 23] on icon "button" at bounding box center [497, 24] width 7 height 12
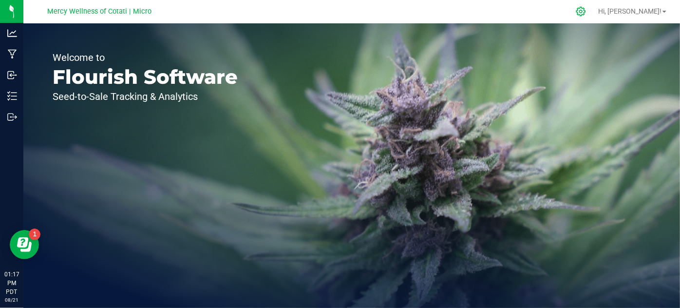
click at [588, 6] on div at bounding box center [581, 11] width 14 height 10
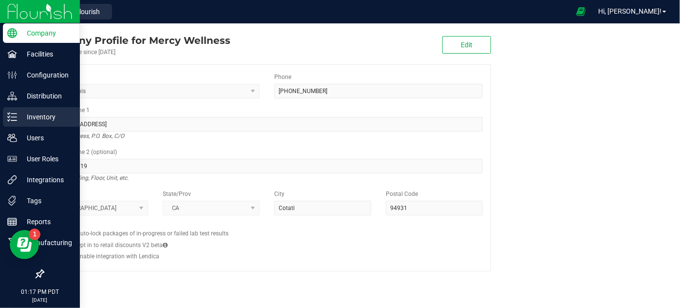
click at [19, 112] on p "Inventory" at bounding box center [46, 117] width 58 height 12
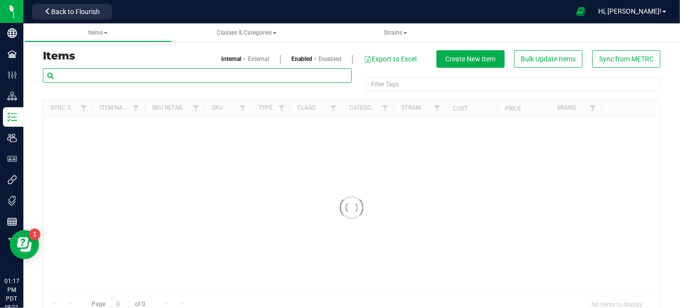
click at [138, 75] on input "text" at bounding box center [197, 75] width 309 height 15
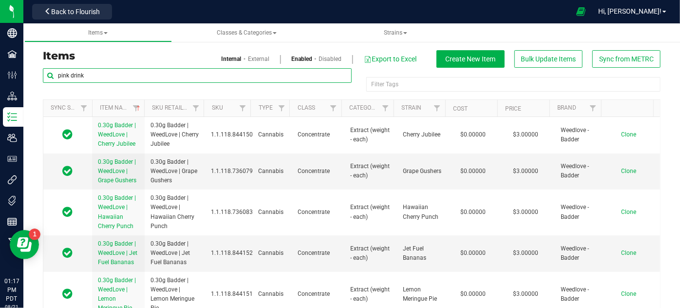
type input "pink drink"
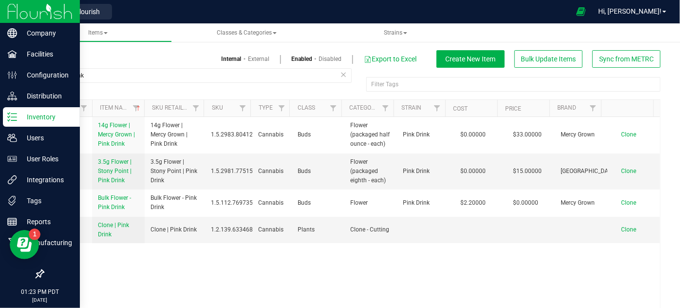
click at [47, 115] on p "Inventory" at bounding box center [46, 117] width 58 height 12
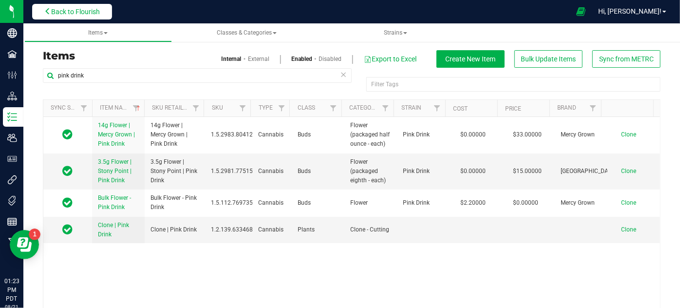
click at [63, 15] on span "Back to Flourish" at bounding box center [75, 12] width 49 height 8
